Goal: Task Accomplishment & Management: Manage account settings

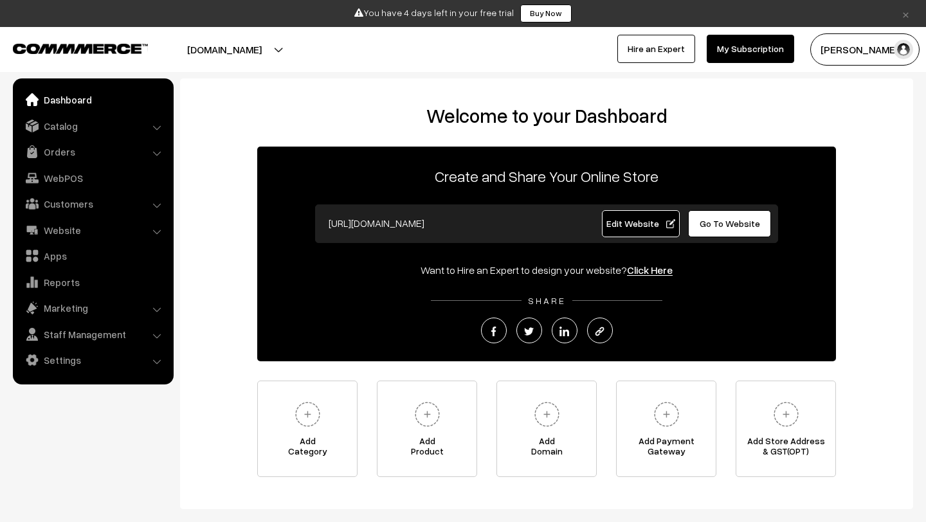
click at [62, 151] on link "Orders" at bounding box center [92, 151] width 153 height 23
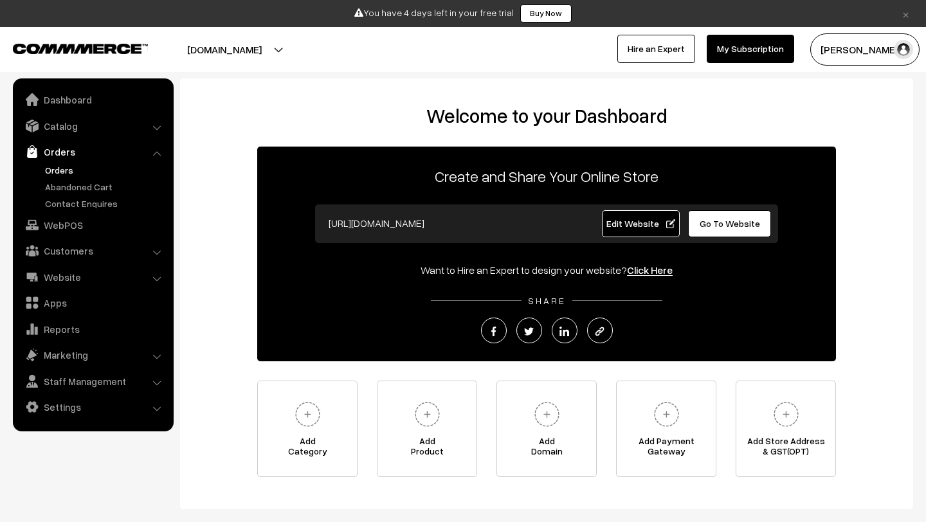
click at [68, 169] on link "Orders" at bounding box center [105, 170] width 127 height 14
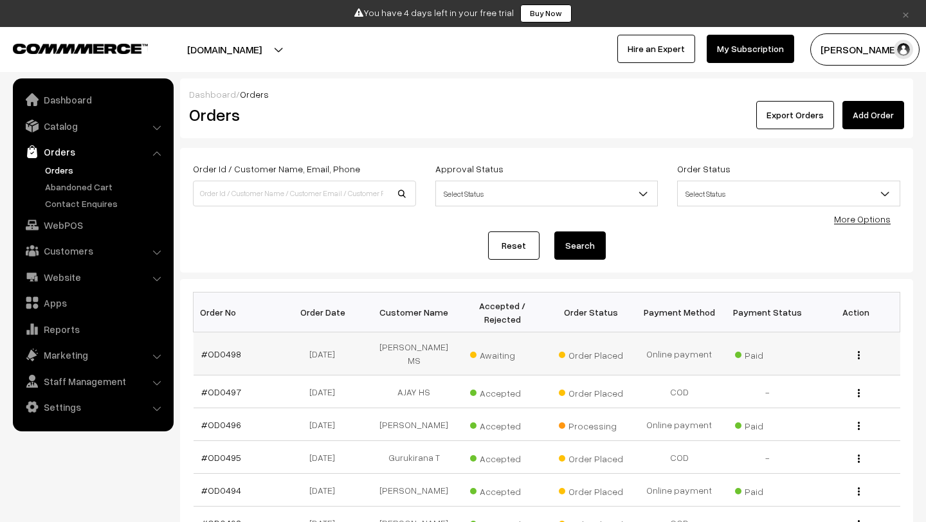
click at [484, 351] on span "Awaiting" at bounding box center [502, 353] width 64 height 17
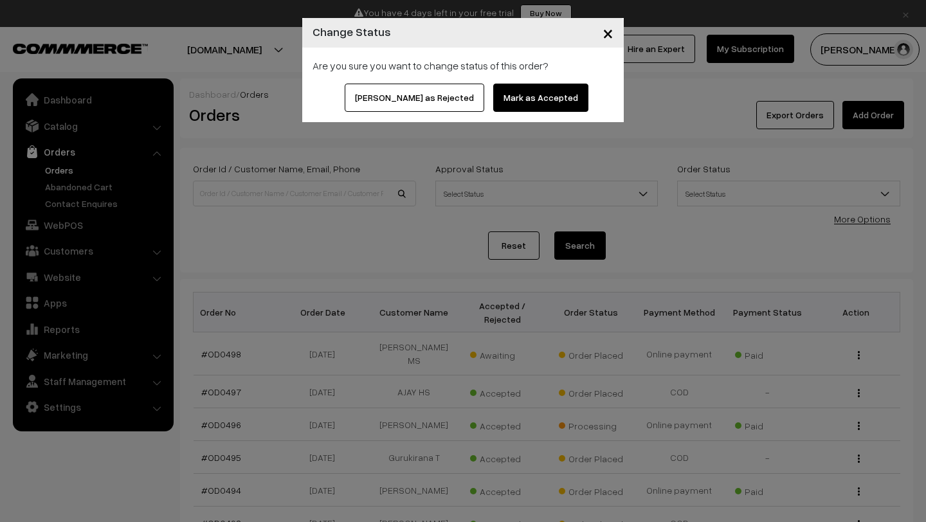
click at [519, 106] on button "Mark as Accepted" at bounding box center [540, 98] width 95 height 28
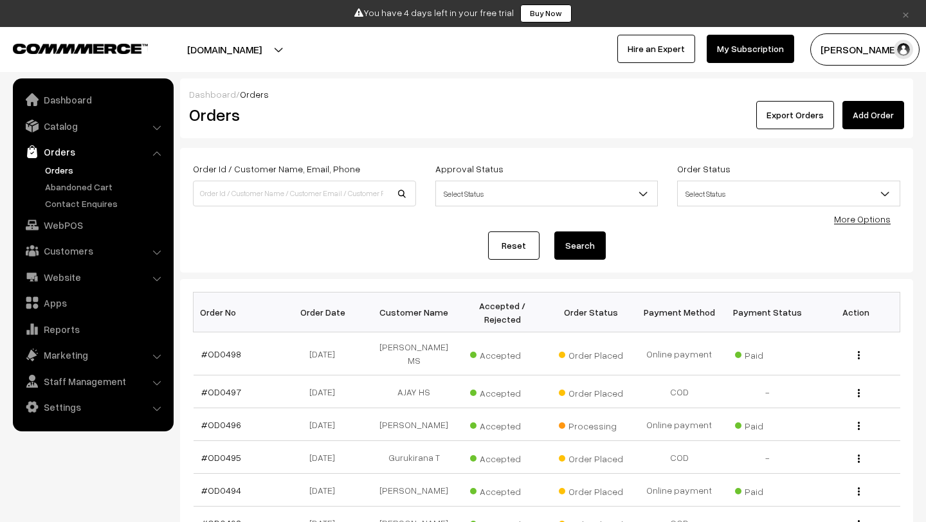
click at [896, 38] on button "[PERSON_NAME]" at bounding box center [865, 49] width 109 height 32
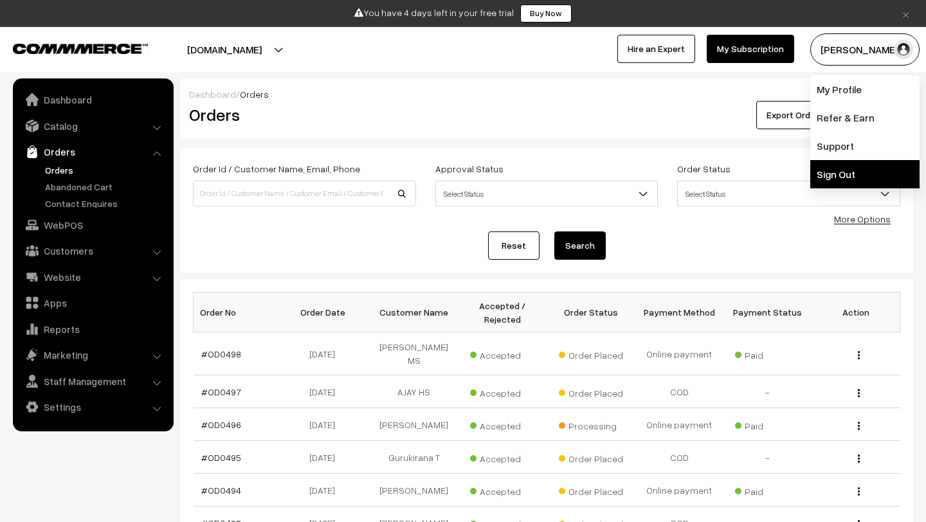
click at [834, 183] on link "Sign Out" at bounding box center [865, 174] width 109 height 28
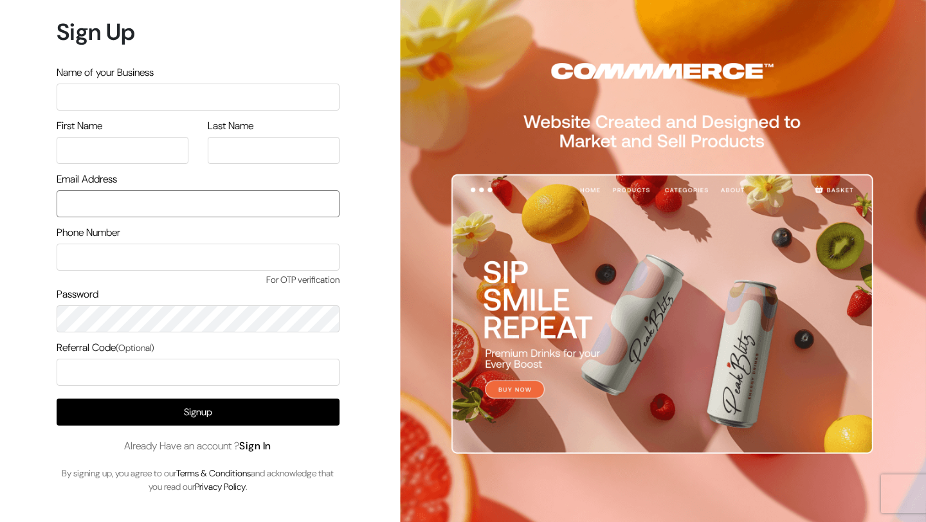
type input "mk@yourdesignstore.in"
click at [268, 454] on span "Already Have an account ? Sign In" at bounding box center [197, 446] width 147 height 15
click at [263, 445] on link "Sign In" at bounding box center [255, 446] width 32 height 14
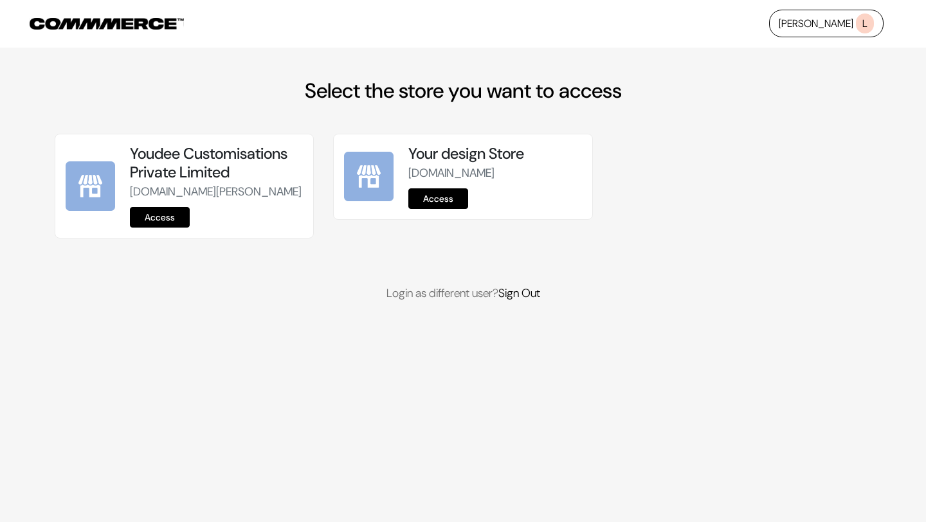
click at [152, 228] on link "Access" at bounding box center [160, 217] width 60 height 21
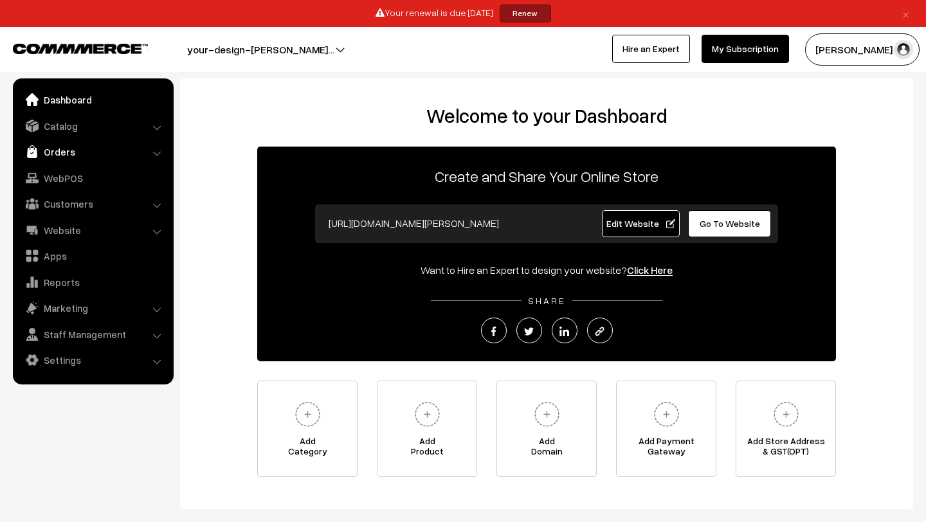
click at [80, 154] on link "Orders" at bounding box center [92, 151] width 153 height 23
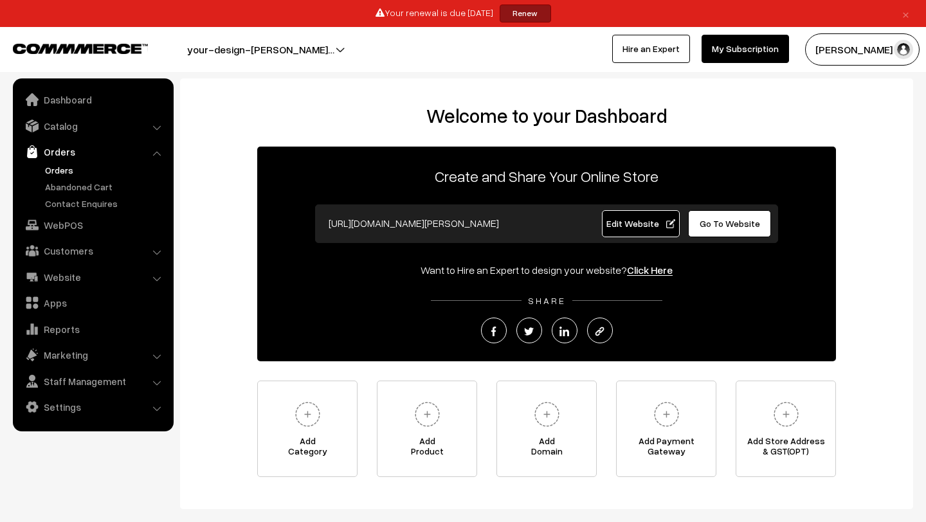
click at [77, 163] on link "Orders" at bounding box center [105, 170] width 127 height 14
